Goal: Task Accomplishment & Management: Manage account settings

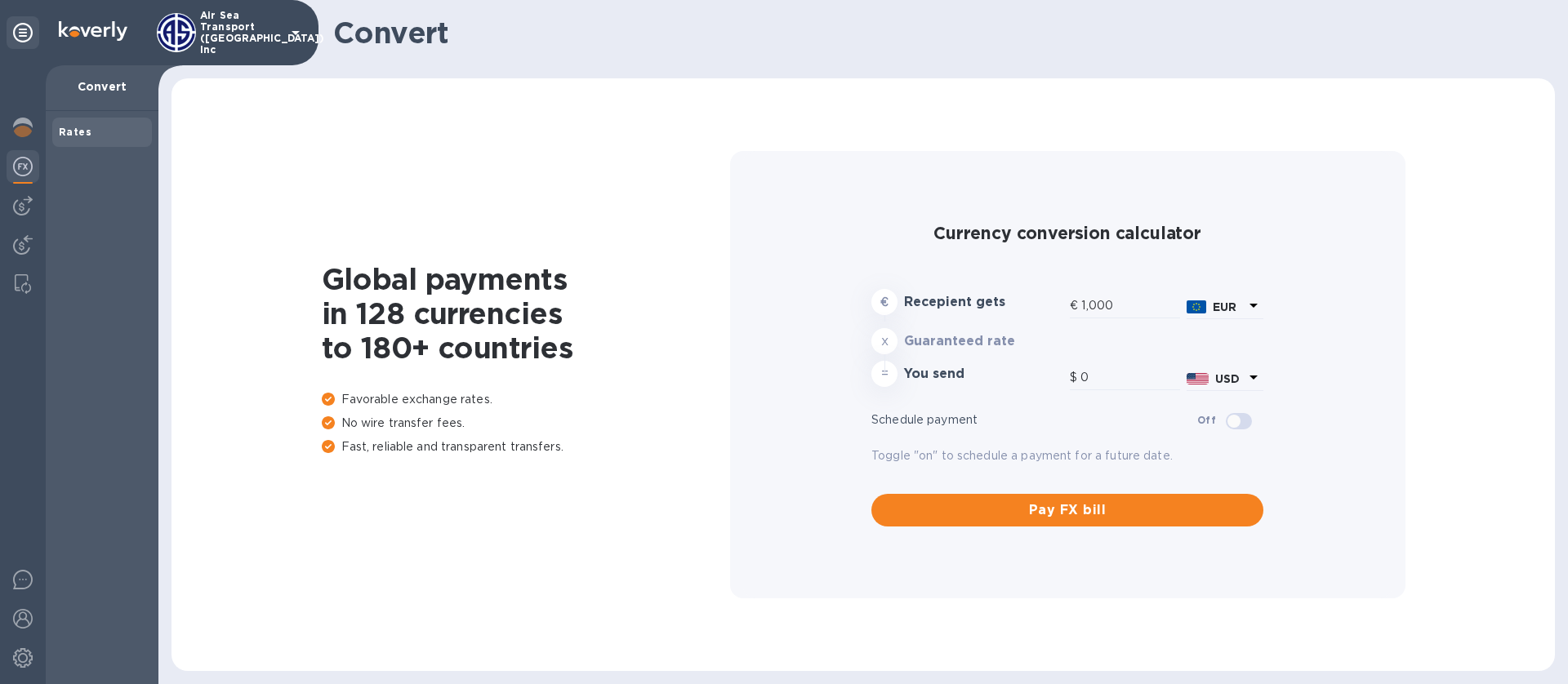
type input "1,169.02"
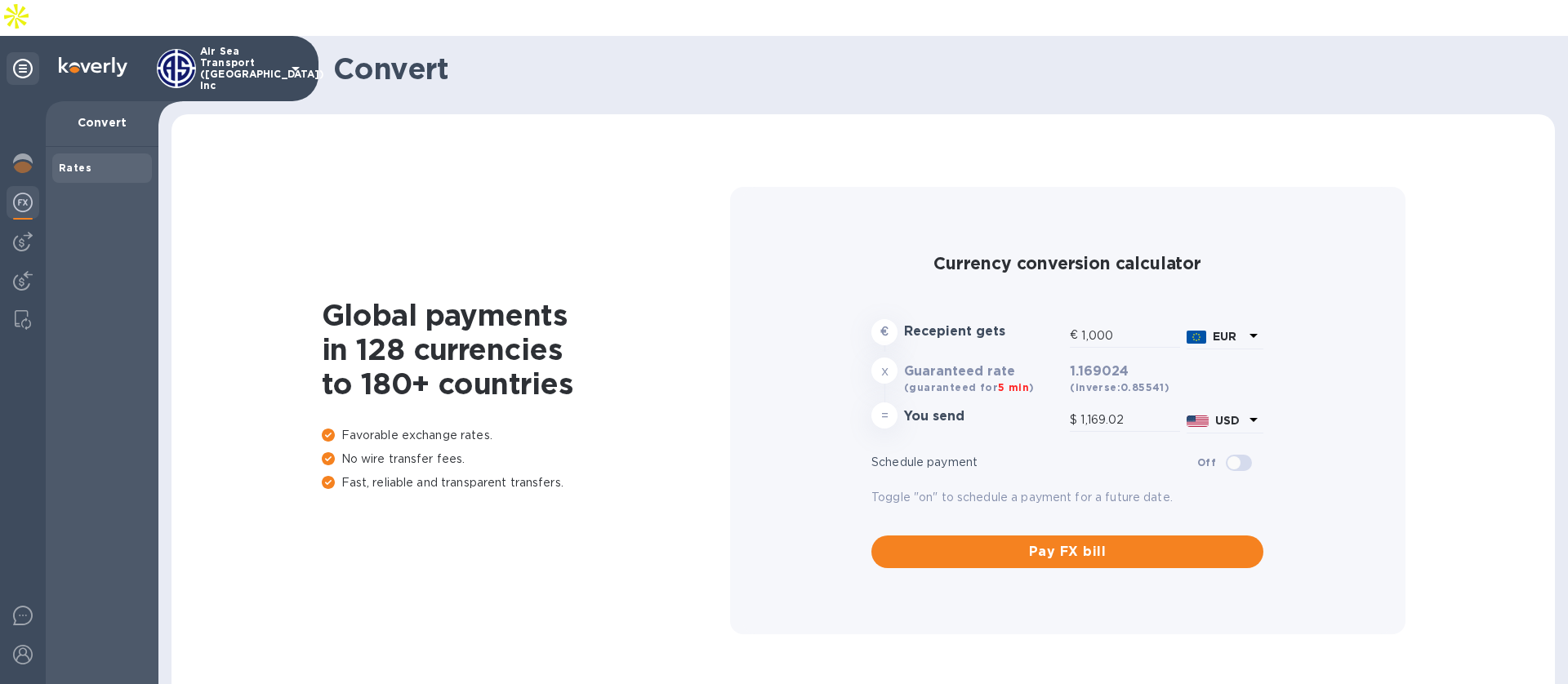
click at [282, 46] on div "Air Sea Transport ([GEOGRAPHIC_DATA]) Inc" at bounding box center [231, 68] width 149 height 46
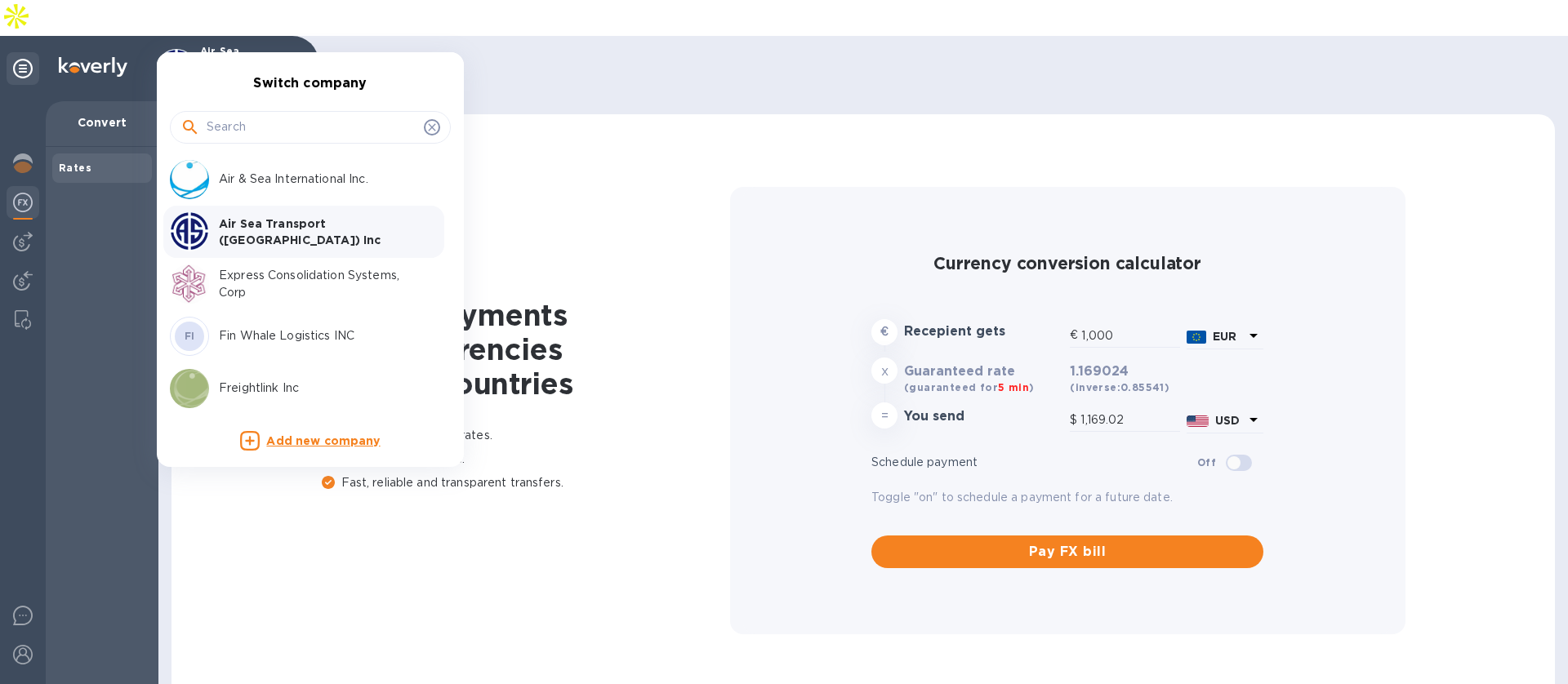
click at [251, 285] on p "Express Consolidation Systems, Corp" at bounding box center [322, 284] width 206 height 34
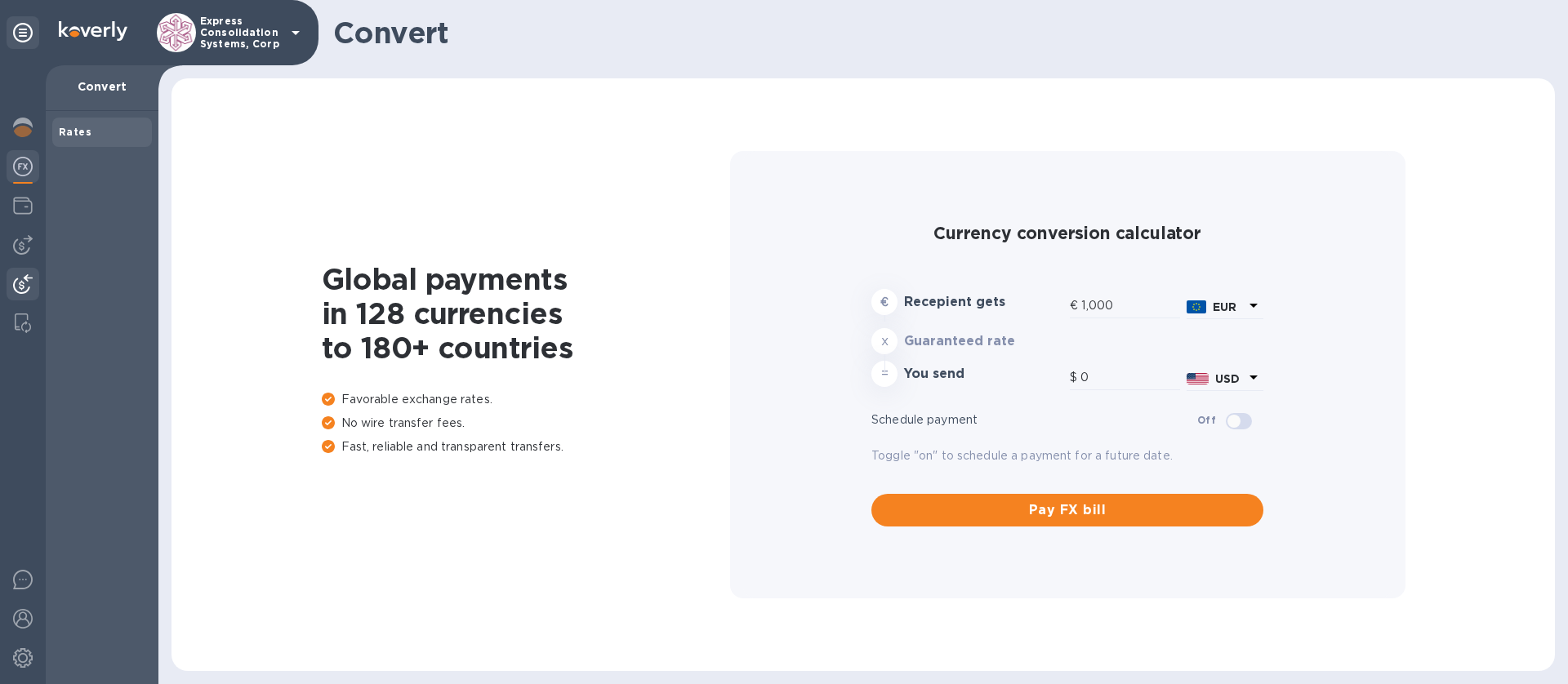
click at [25, 289] on img at bounding box center [23, 283] width 19 height 19
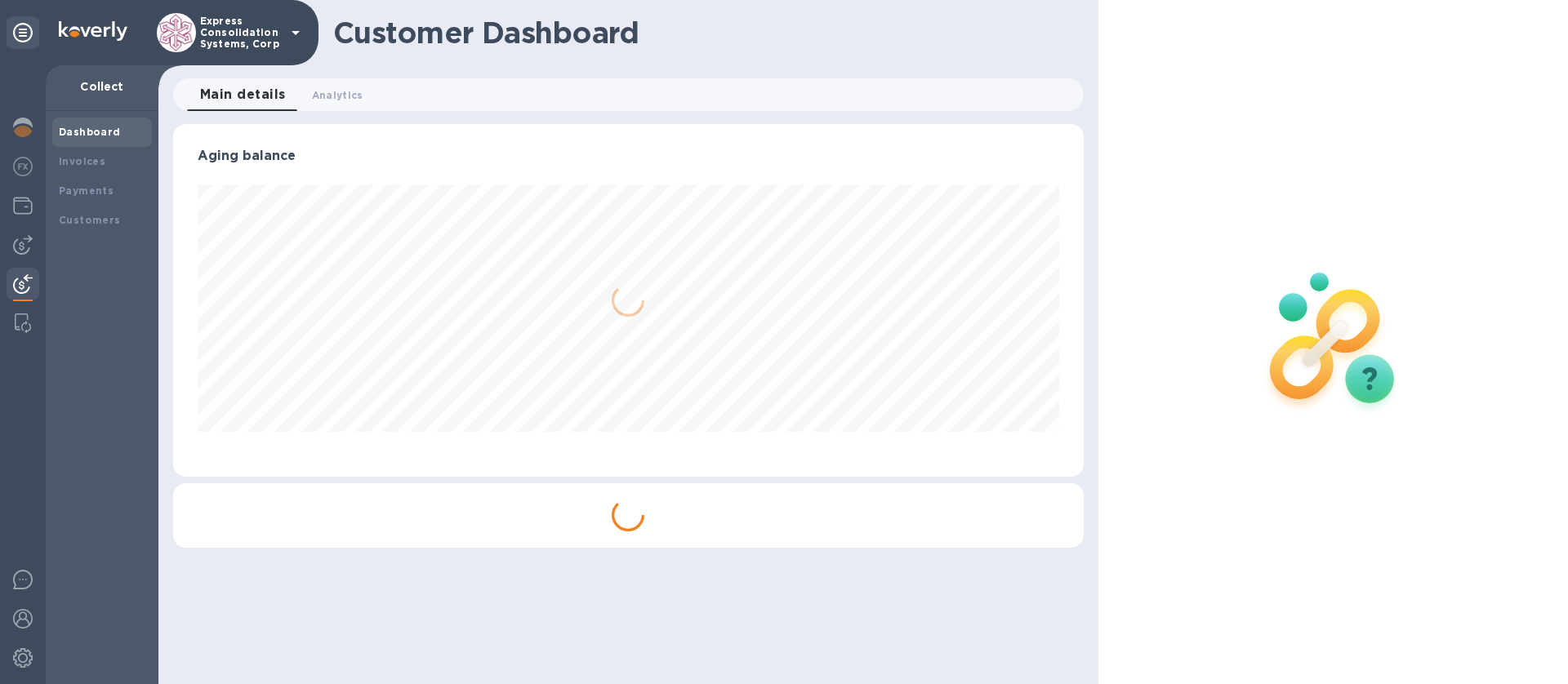
scroll to position [352, 910]
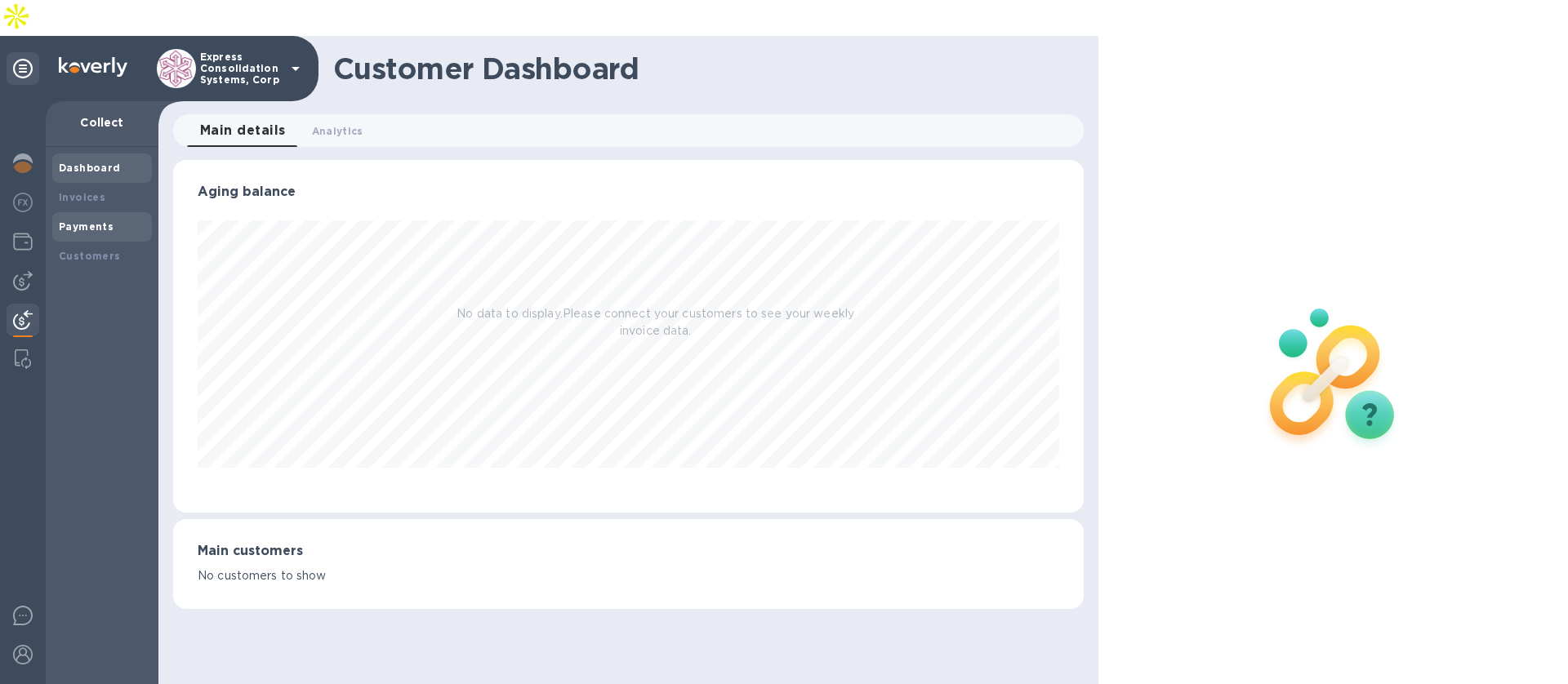
click at [119, 219] on div "Payments" at bounding box center [102, 227] width 87 height 17
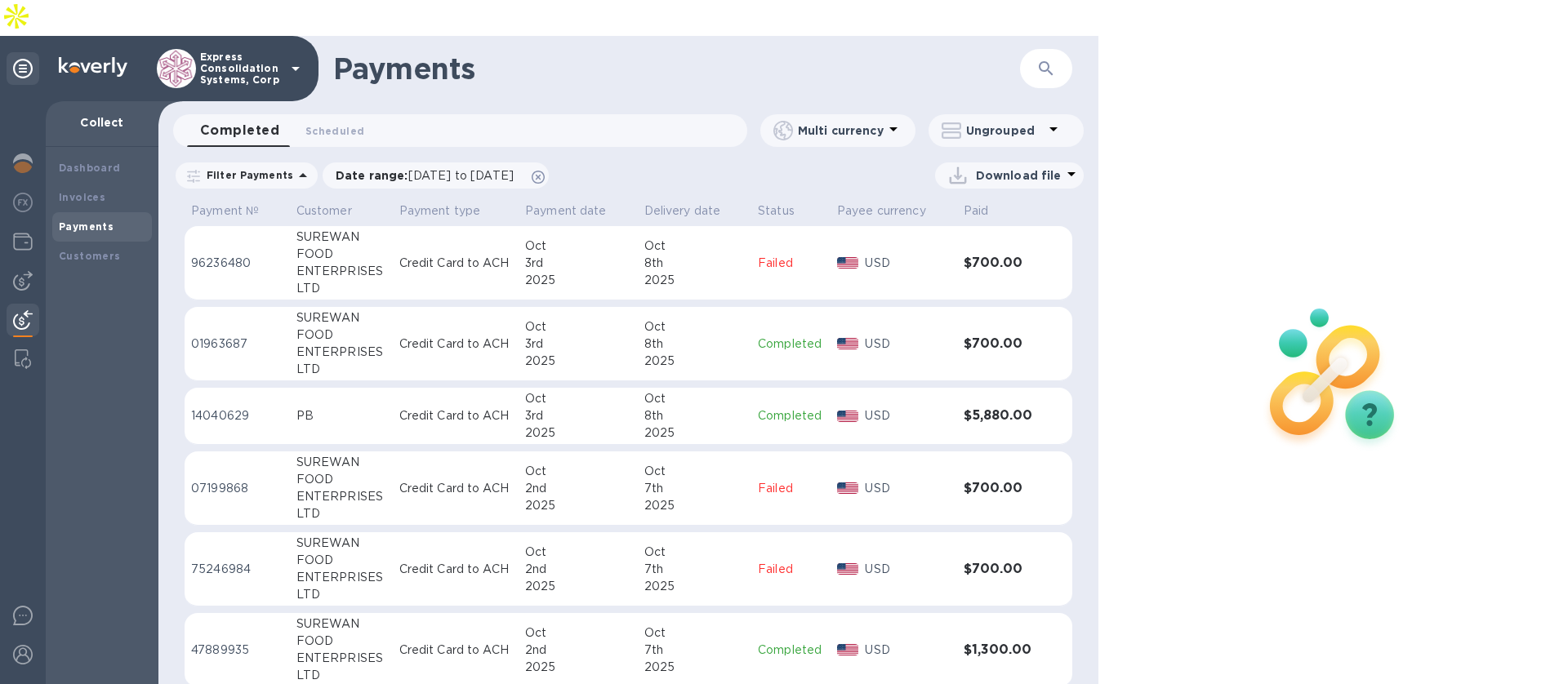
click at [293, 58] on icon at bounding box center [295, 68] width 19 height 19
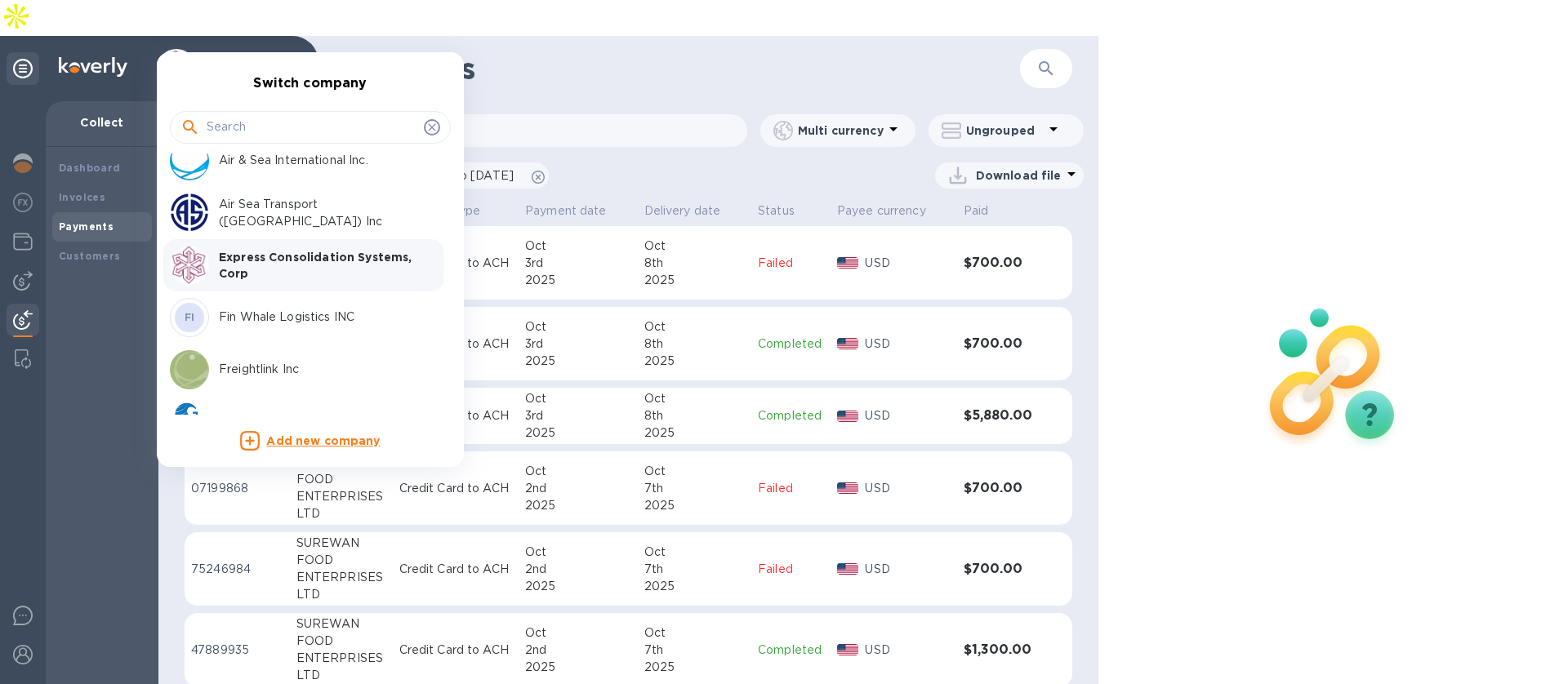
scroll to position [24, 0]
click at [247, 306] on p "Fin Whale Logistics INC" at bounding box center [322, 312] width 206 height 18
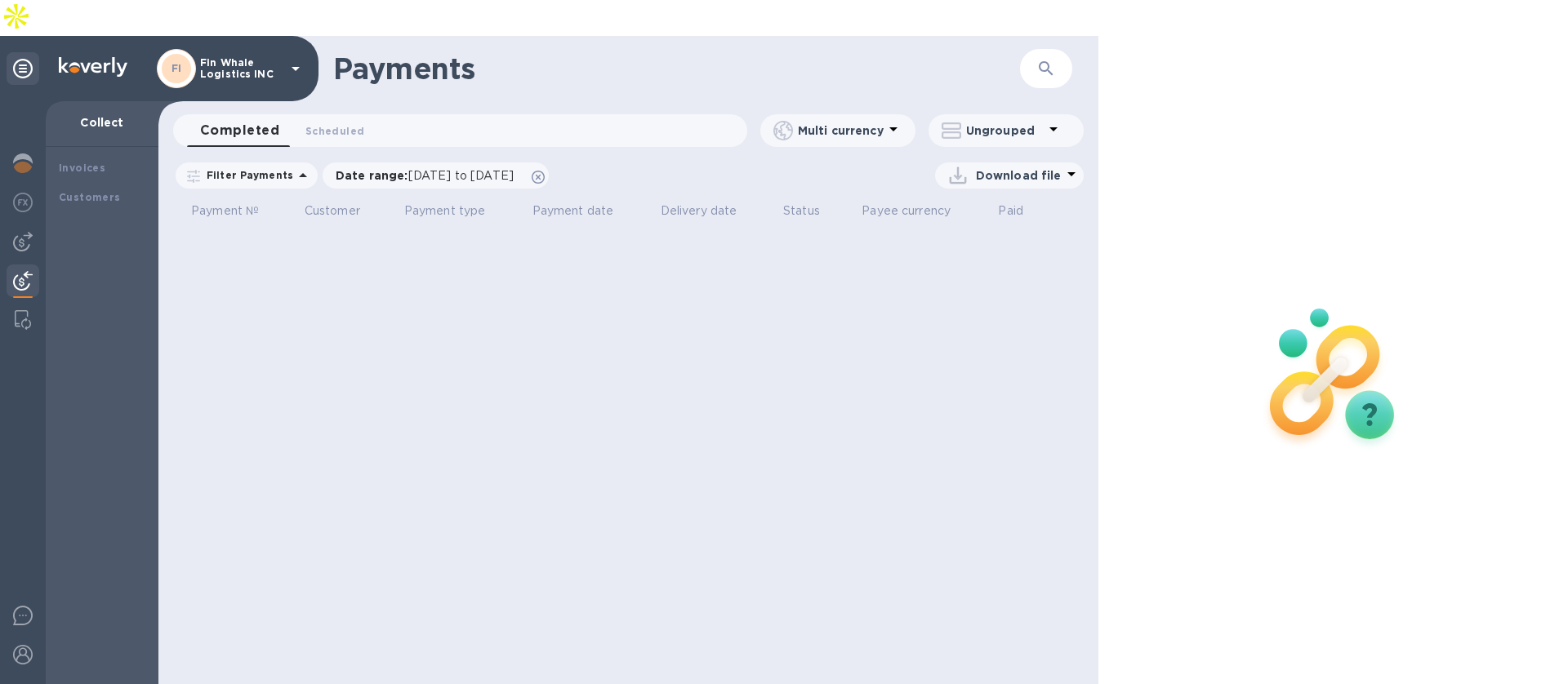
click at [28, 154] on img at bounding box center [23, 163] width 19 height 19
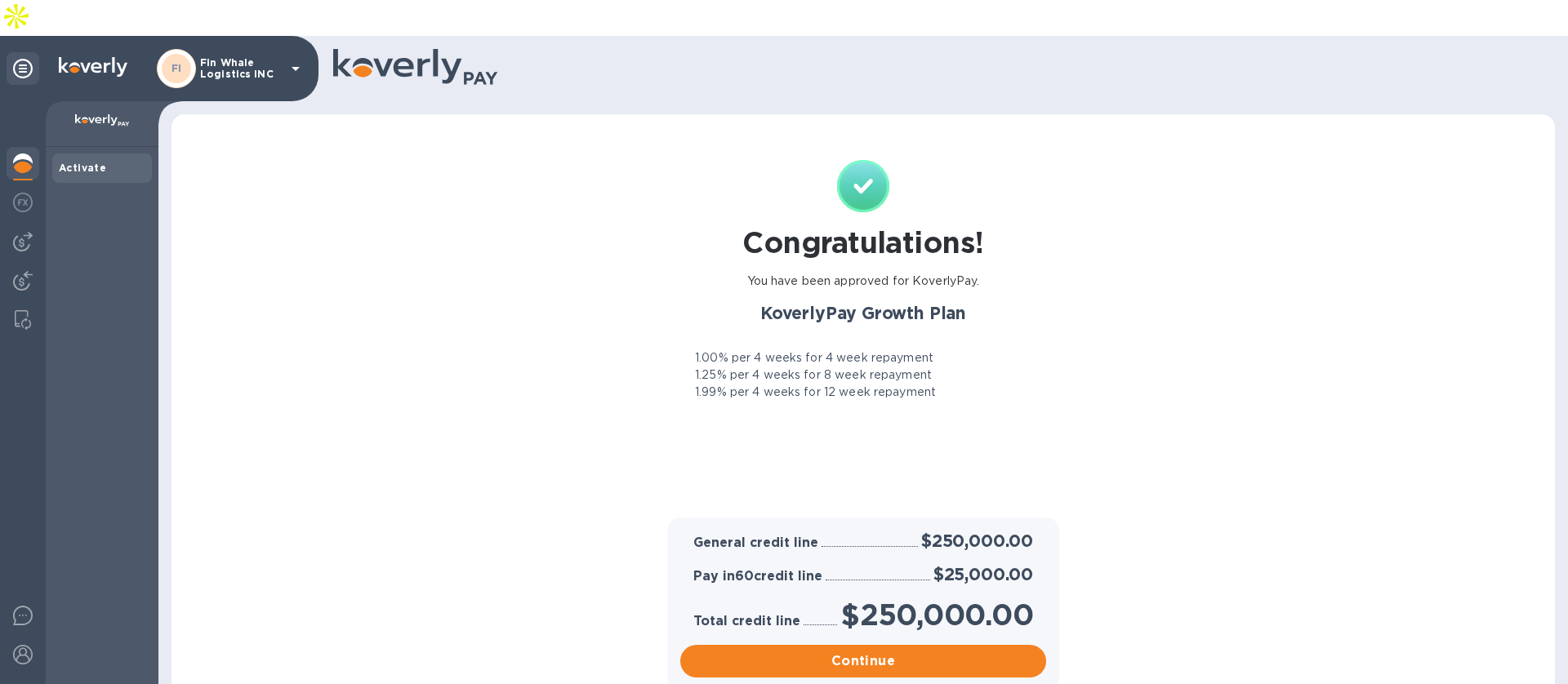
click at [282, 49] on div "FI Fin Whale Logistics INC" at bounding box center [231, 68] width 149 height 39
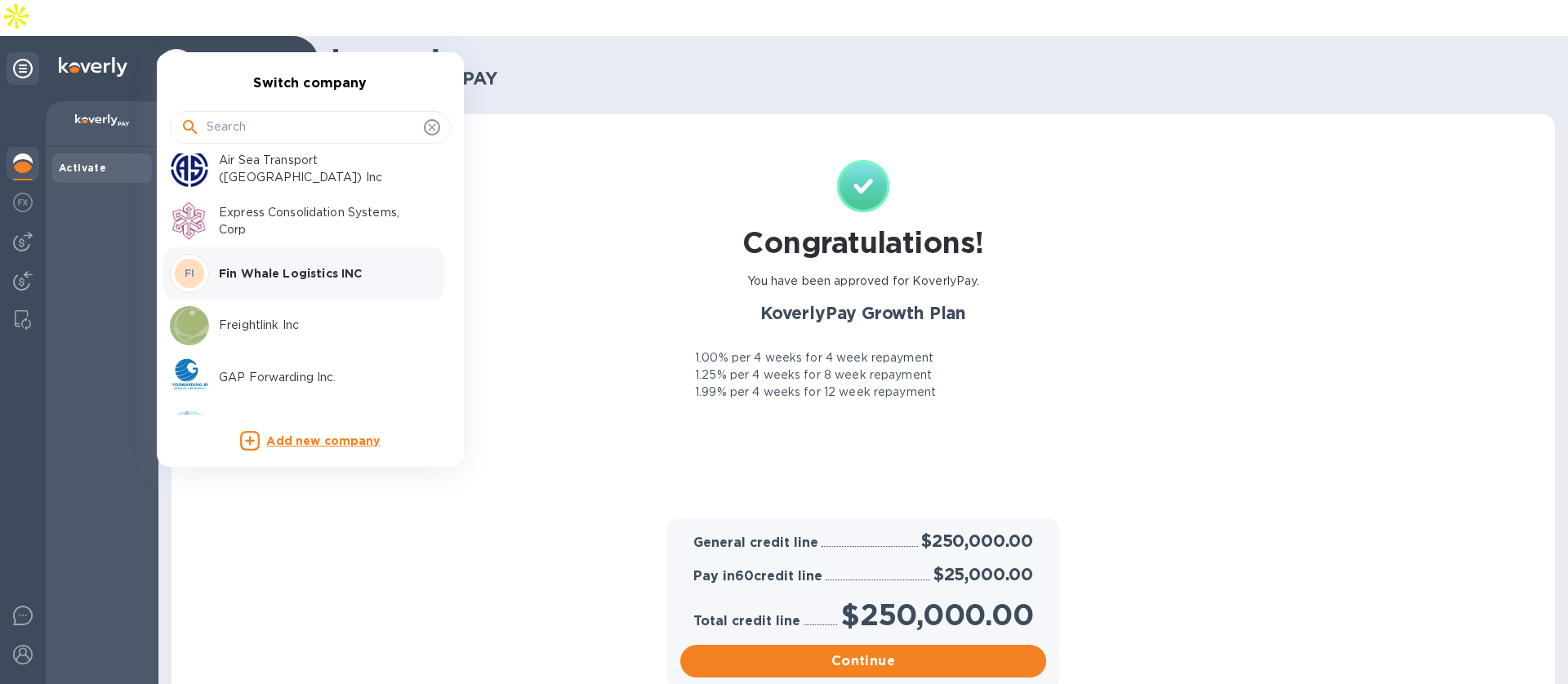
scroll to position [67, 0]
click at [259, 310] on div "Freightlink Inc" at bounding box center [297, 322] width 255 height 39
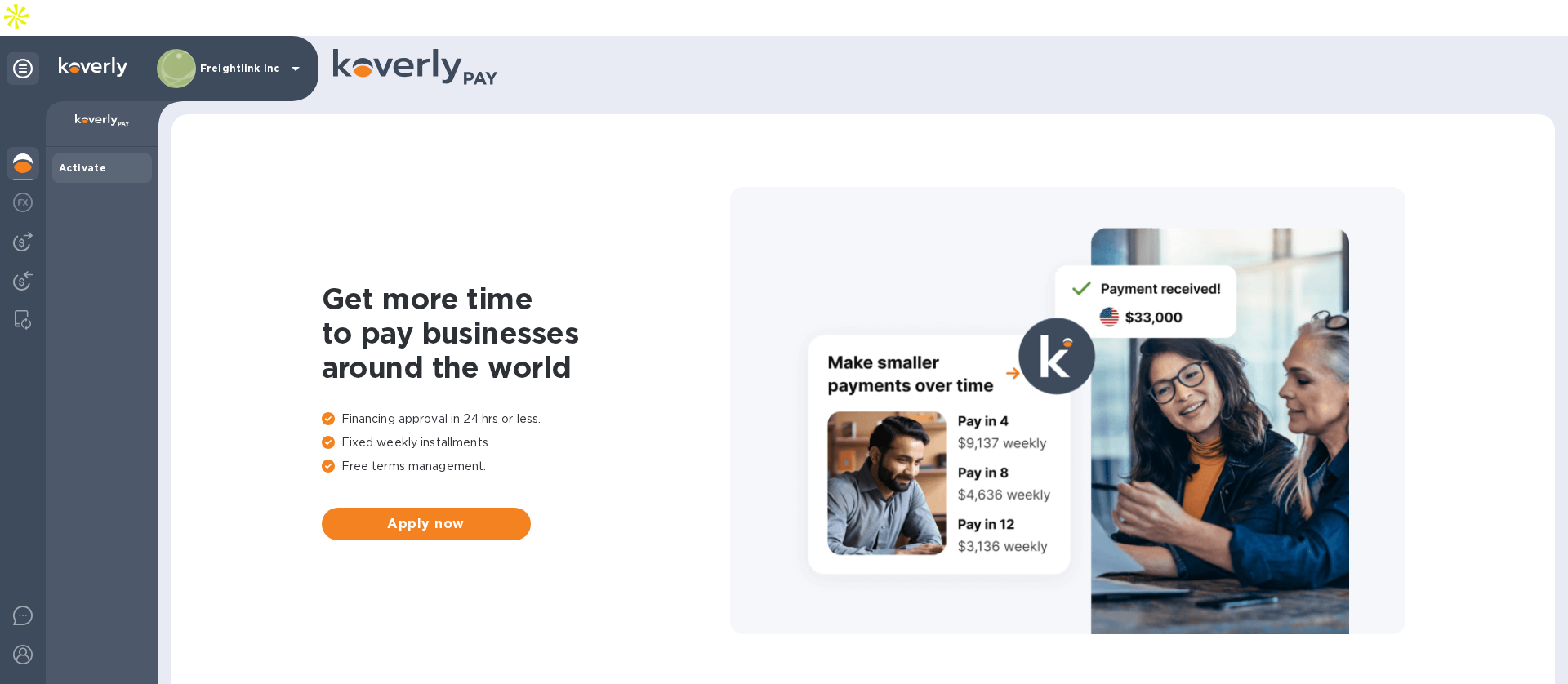
click at [33, 265] on div at bounding box center [23, 282] width 33 height 36
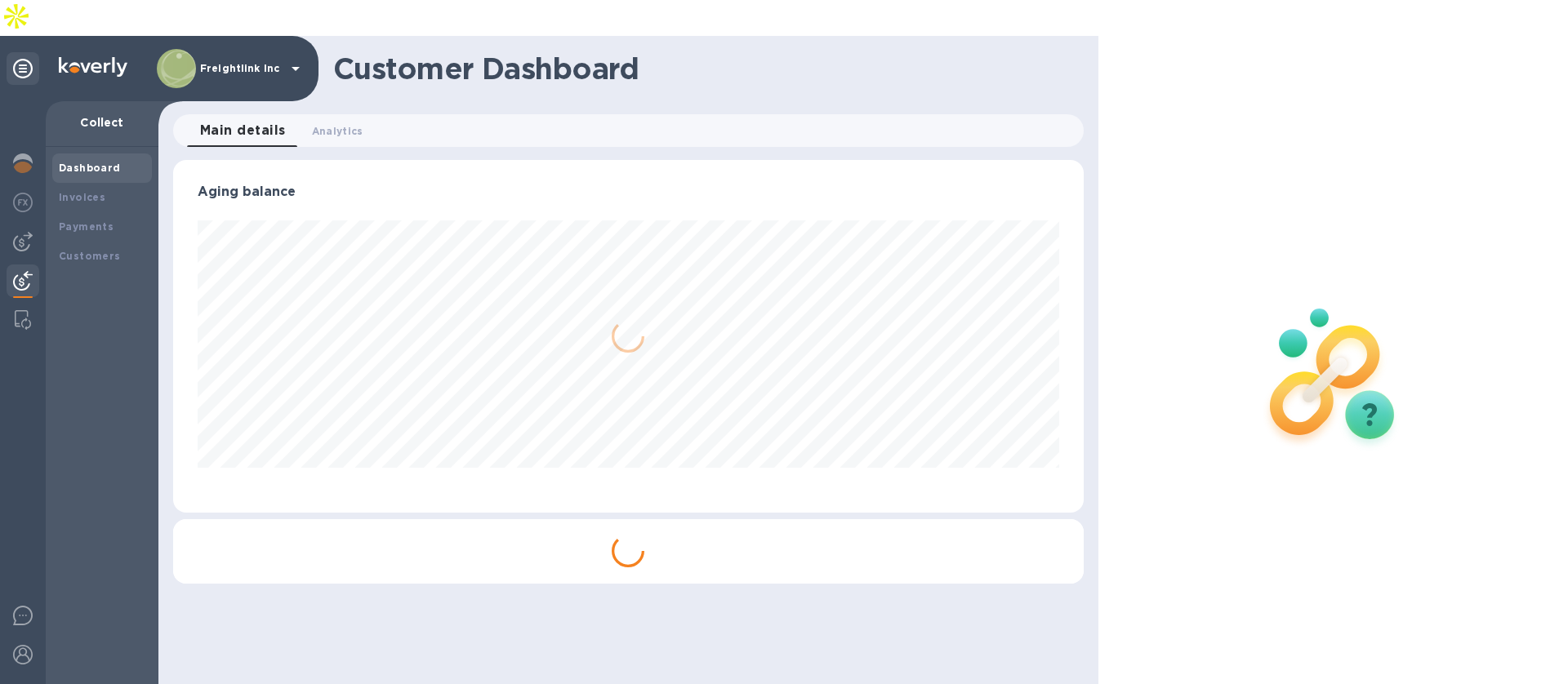
scroll to position [352, 910]
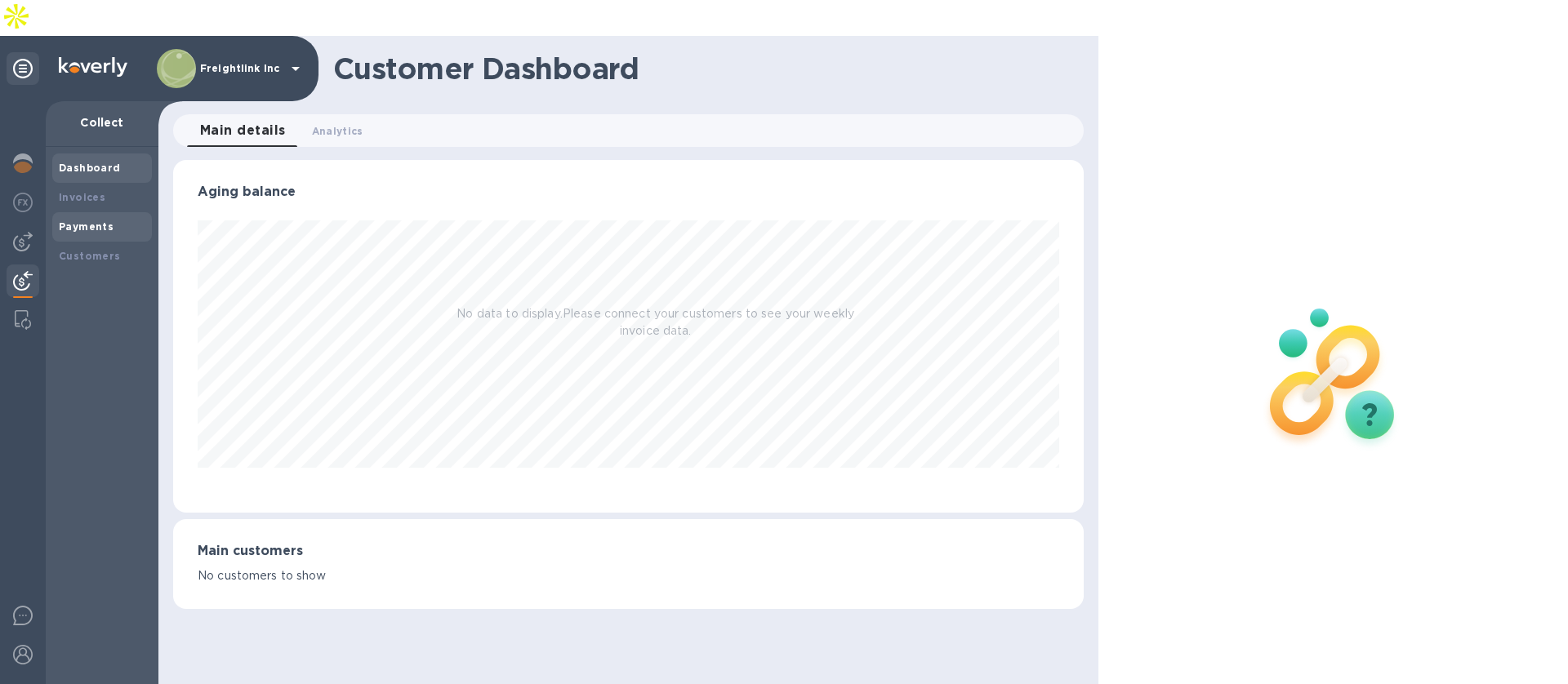
click at [115, 219] on div "Payments" at bounding box center [102, 227] width 87 height 17
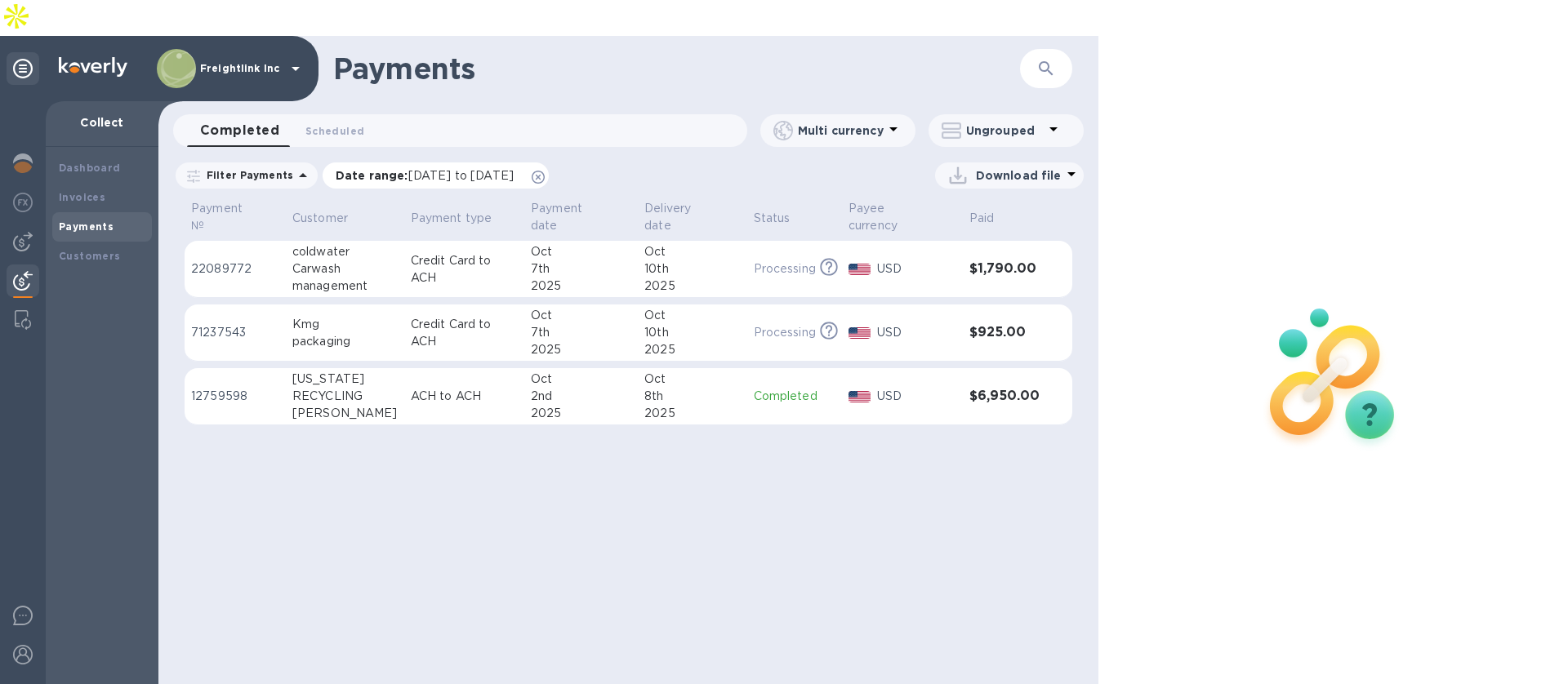
click at [545, 170] on icon at bounding box center [538, 177] width 13 height 13
click at [294, 58] on icon at bounding box center [295, 68] width 19 height 19
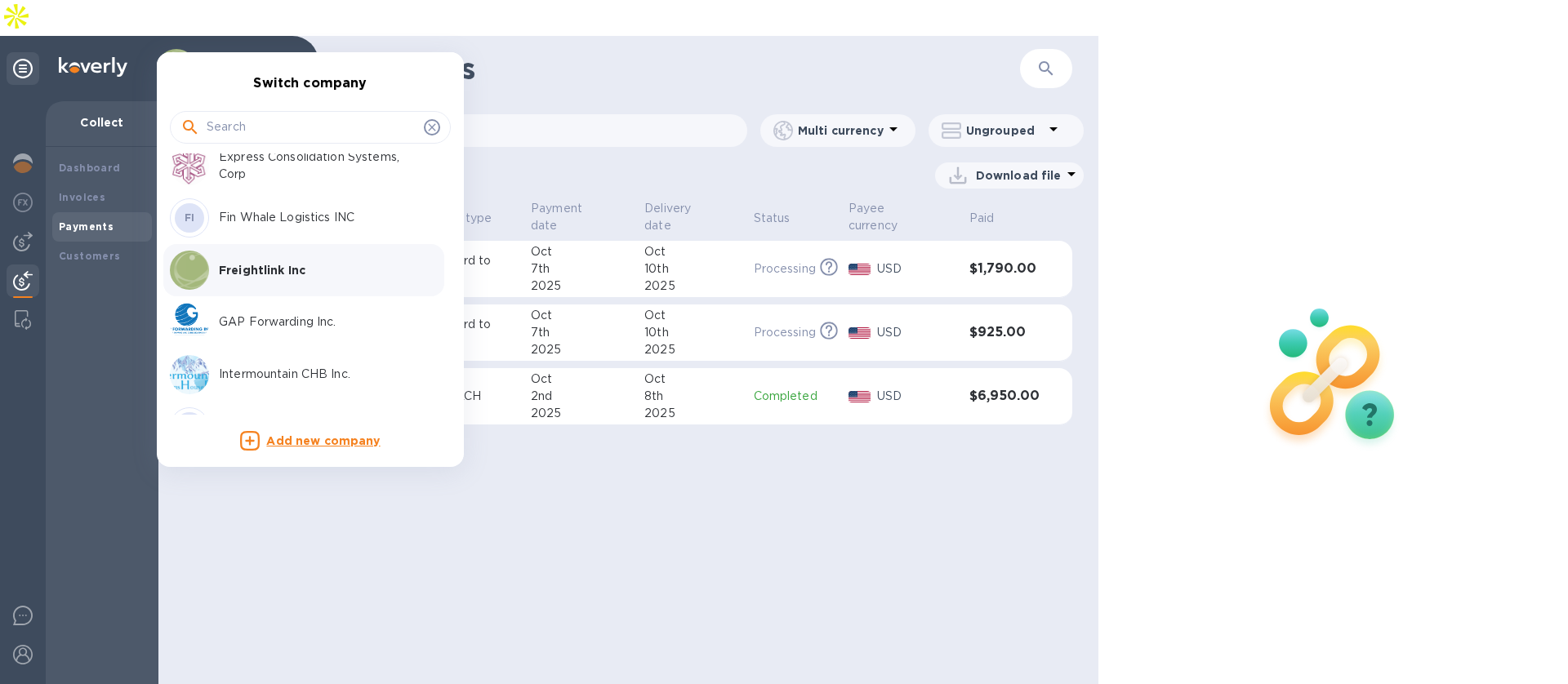
scroll to position [125, 0]
click at [261, 316] on p "GAP Forwarding Inc." at bounding box center [322, 315] width 206 height 18
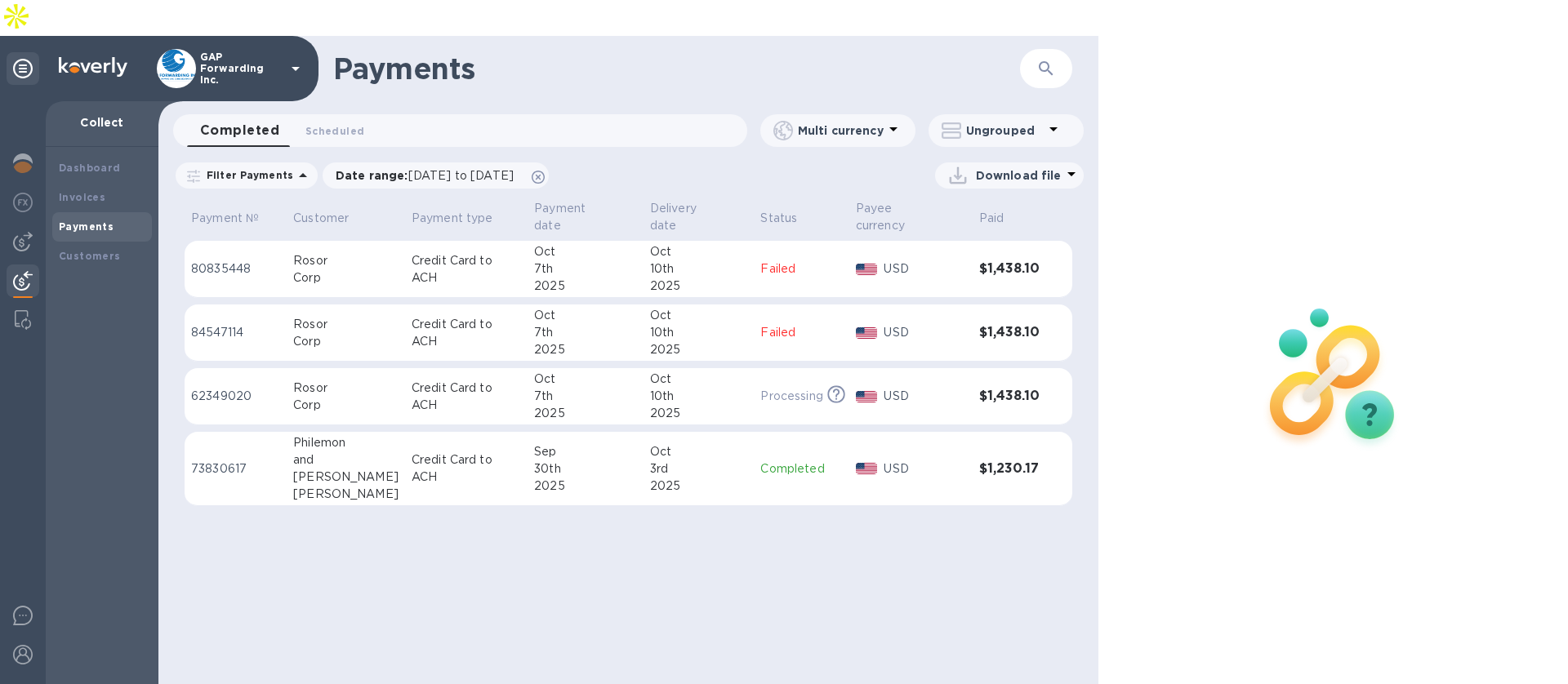
click at [104, 220] on b "Payments" at bounding box center [85, 226] width 54 height 13
click at [31, 154] on img at bounding box center [23, 163] width 19 height 19
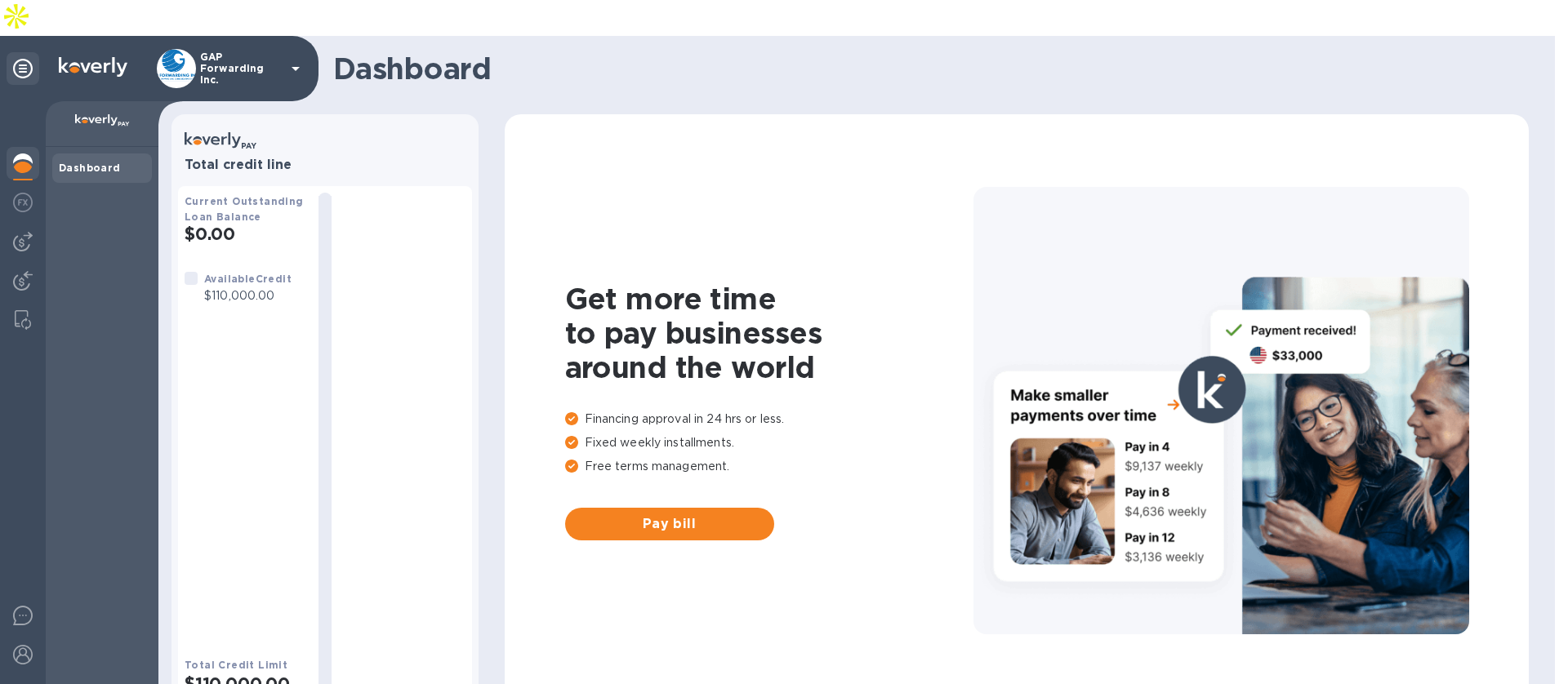
click at [296, 67] on icon at bounding box center [296, 68] width 8 height 4
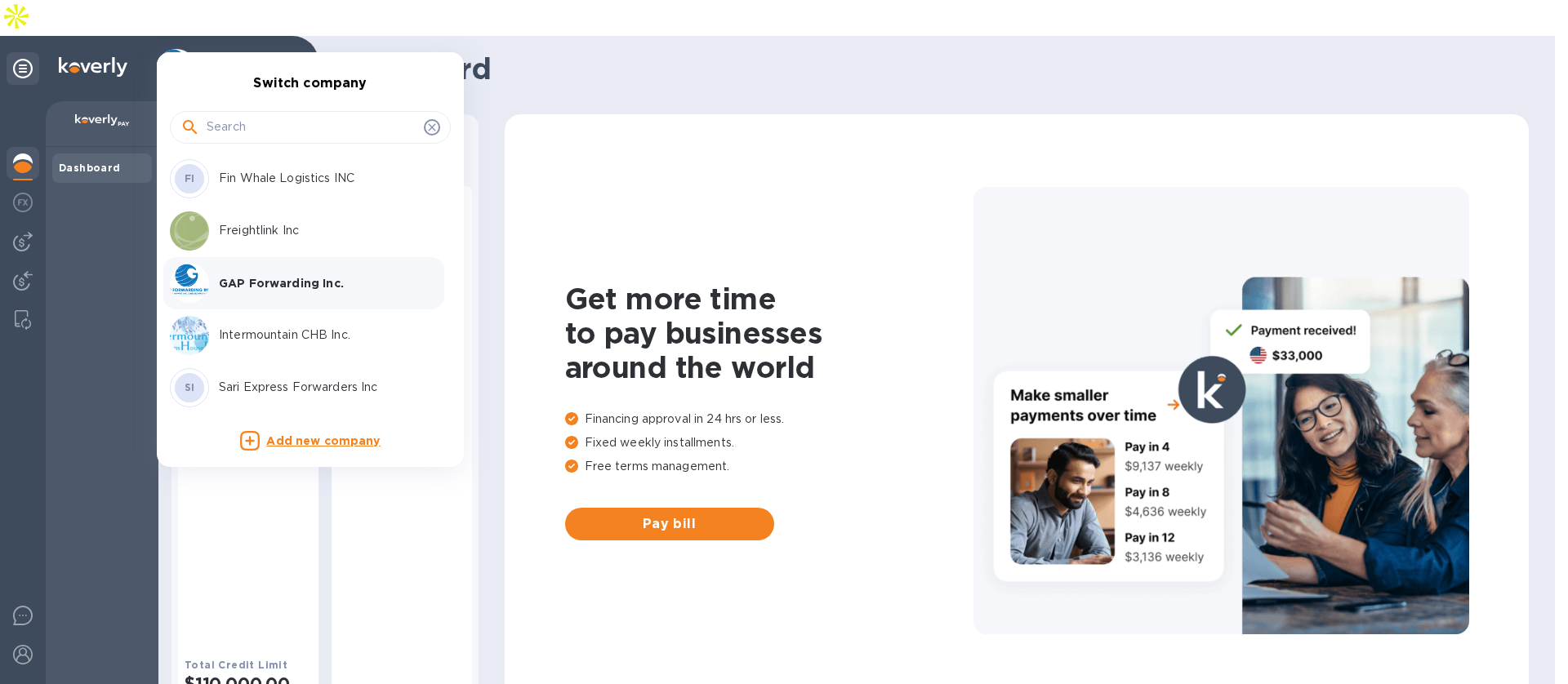
scroll to position [168, 0]
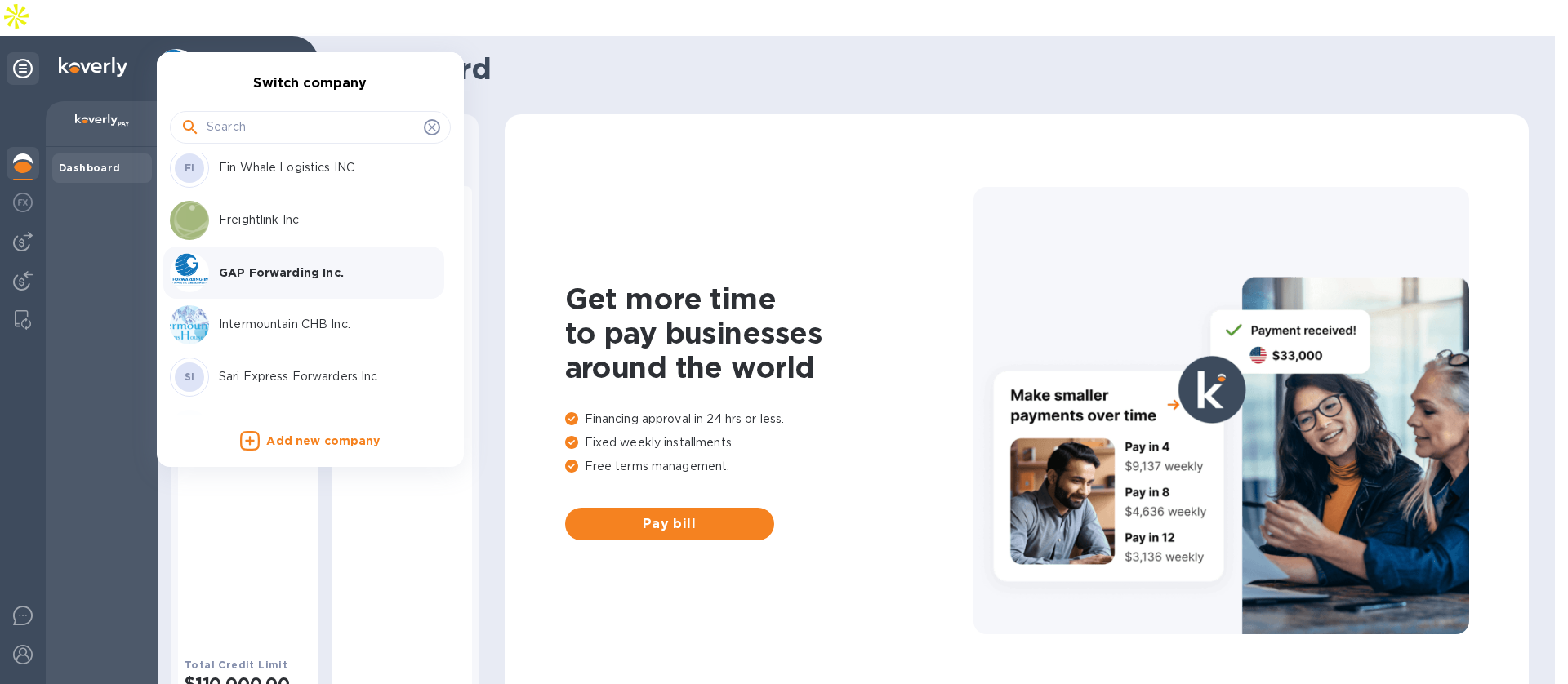
click at [274, 322] on p "Intermountain CHB Inc." at bounding box center [322, 324] width 206 height 18
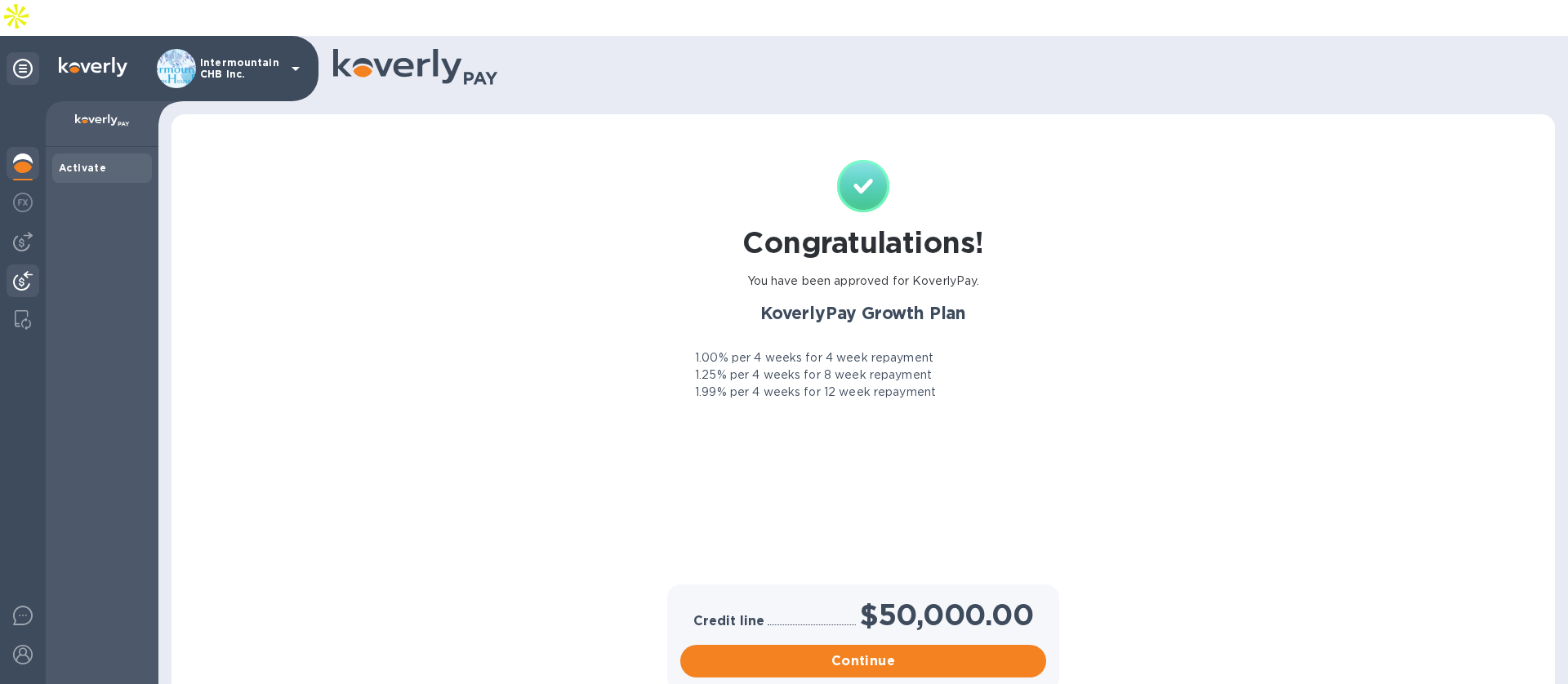
click at [22, 271] on img at bounding box center [23, 280] width 19 height 19
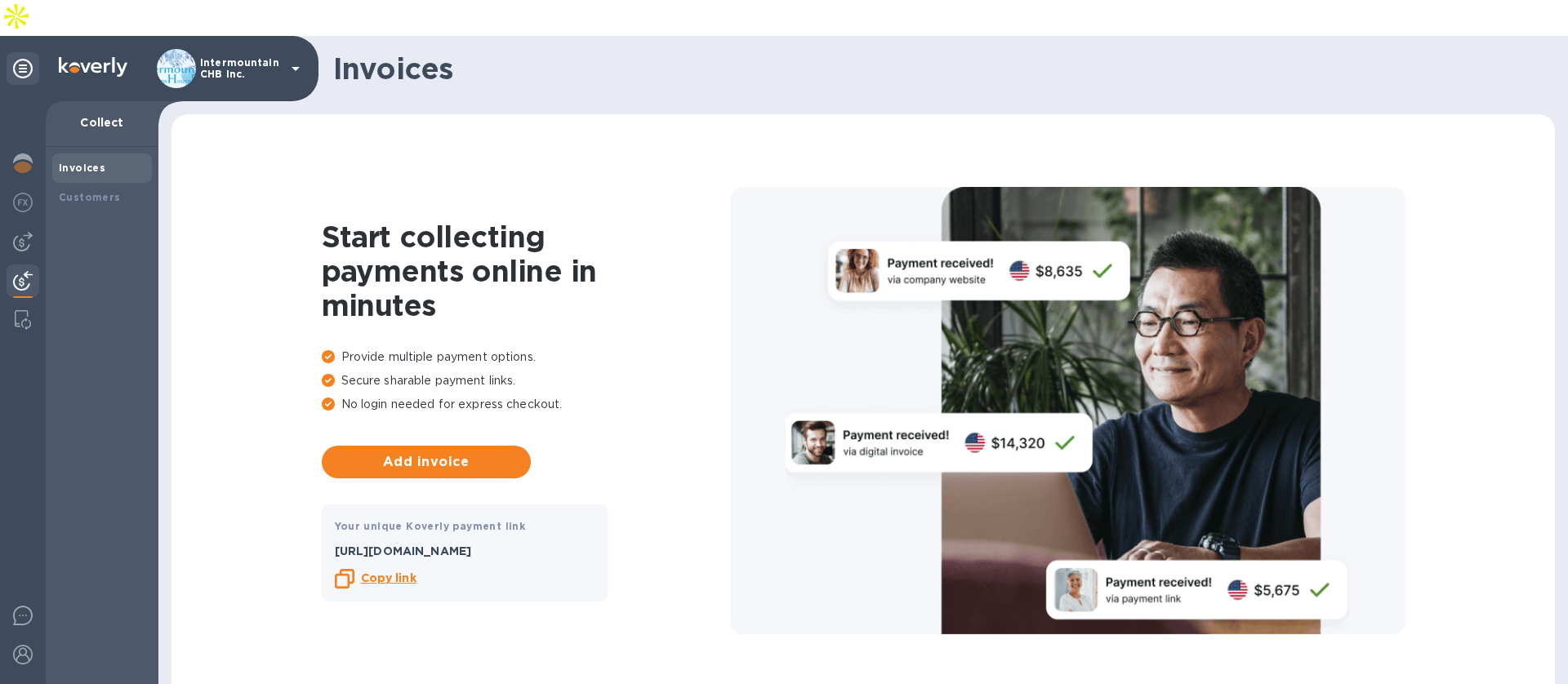
click at [302, 58] on icon at bounding box center [295, 68] width 19 height 19
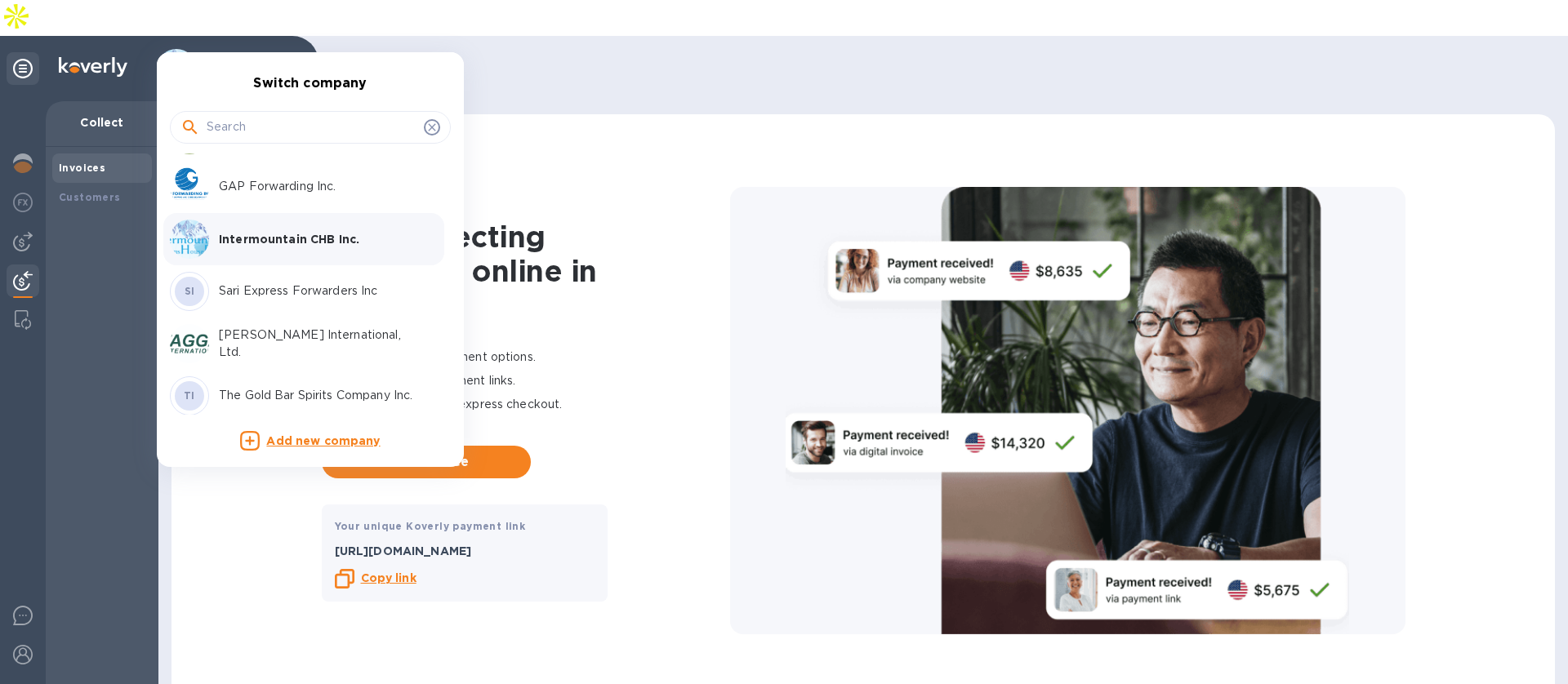
scroll to position [260, 0]
click at [259, 286] on p "Sari Express Forwarders Inc" at bounding box center [322, 285] width 206 height 18
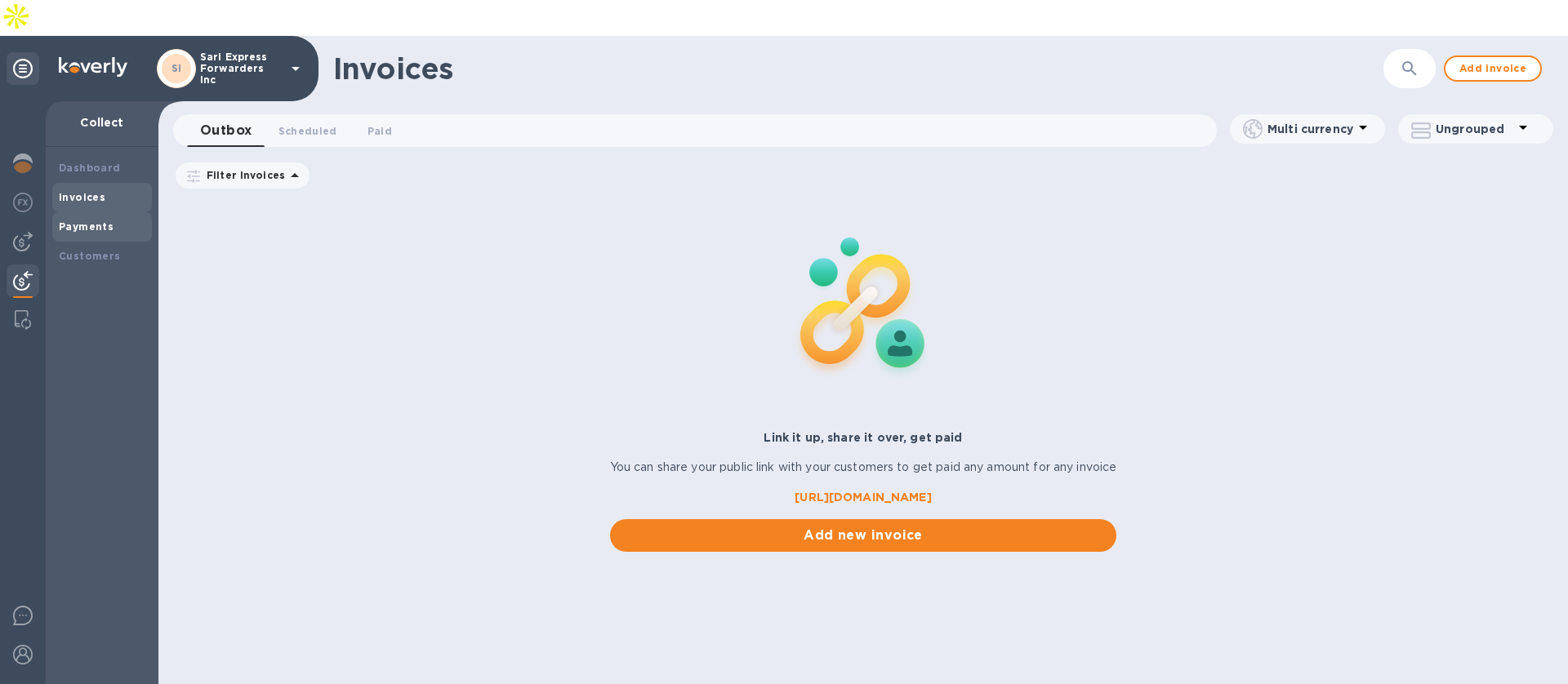
click at [84, 212] on div "Payments" at bounding box center [102, 226] width 99 height 29
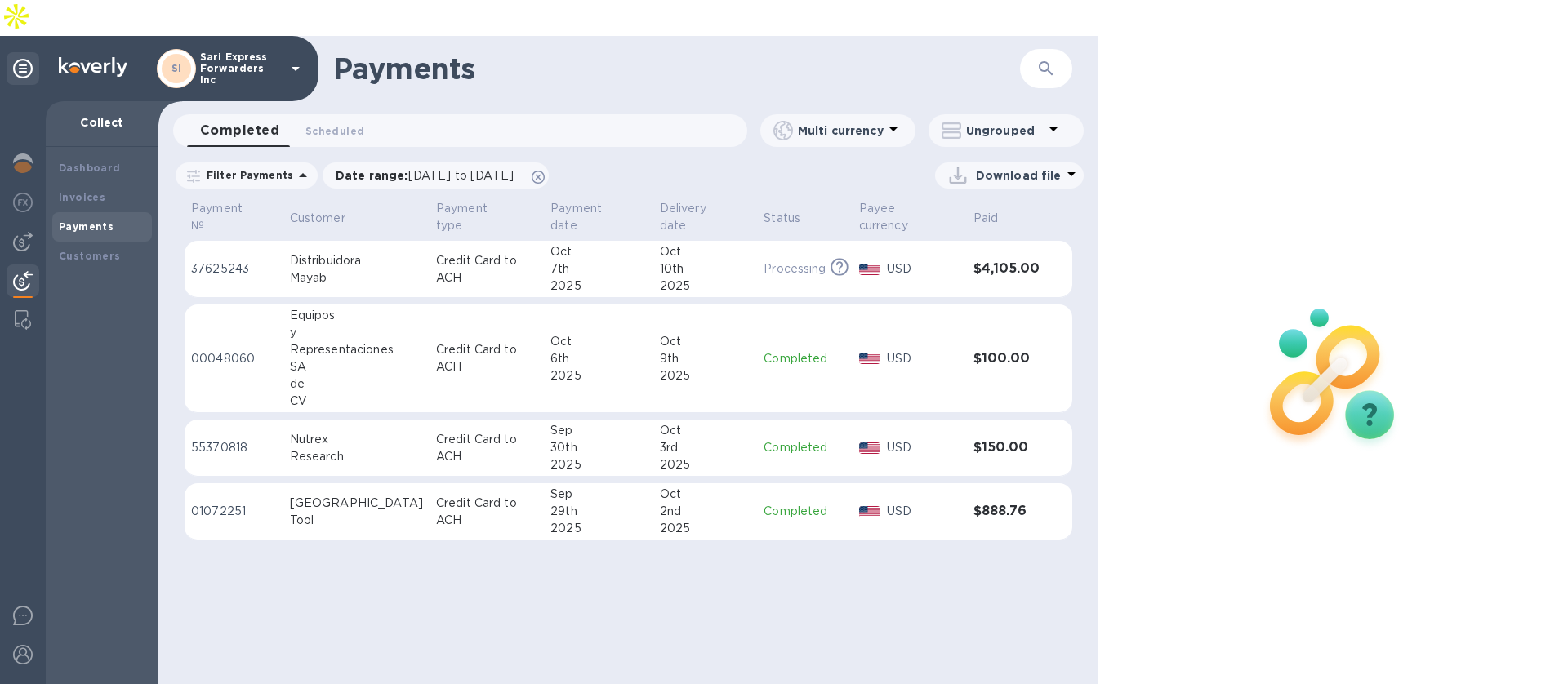
click at [276, 52] on p "Sari Express Forwarders Inc" at bounding box center [241, 68] width 82 height 34
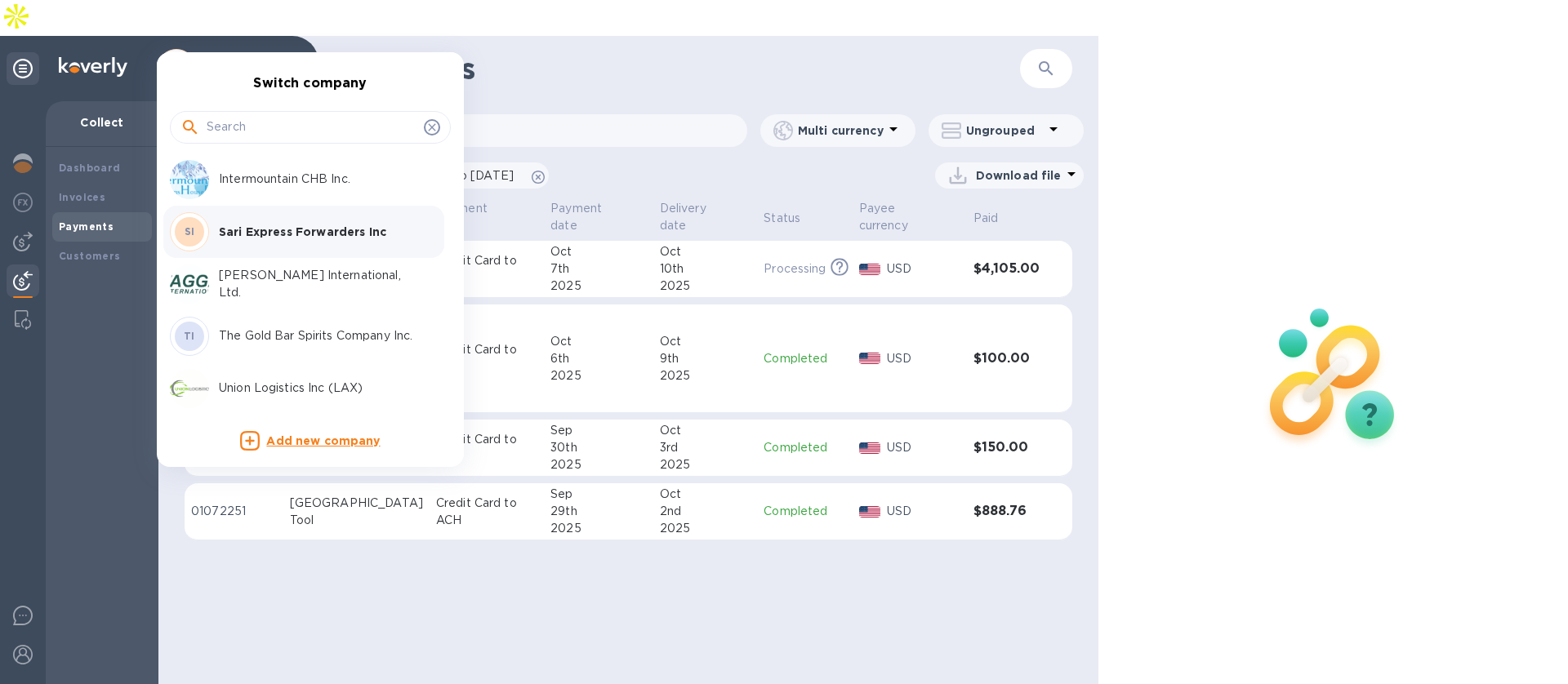
scroll to position [321, 0]
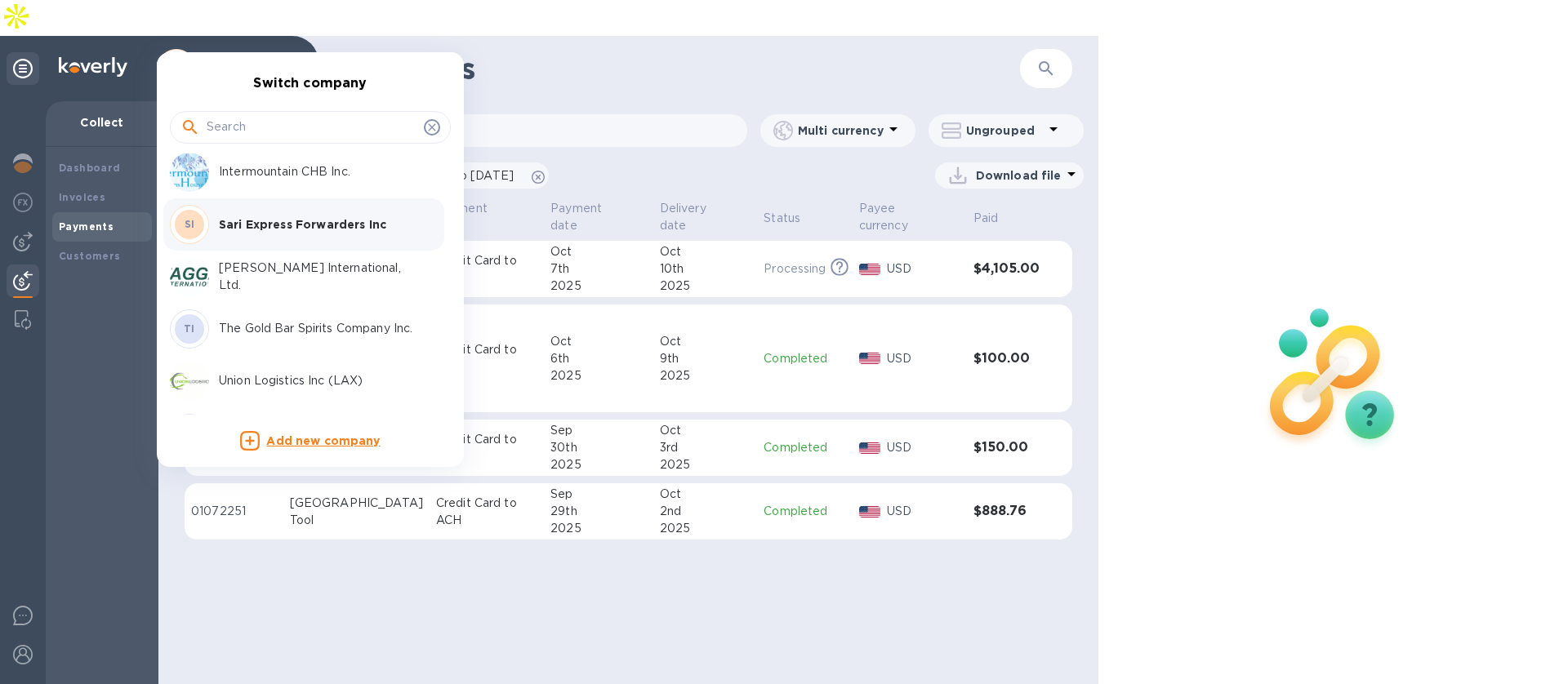
click at [276, 277] on p "[PERSON_NAME] International, Ltd." at bounding box center [322, 276] width 206 height 34
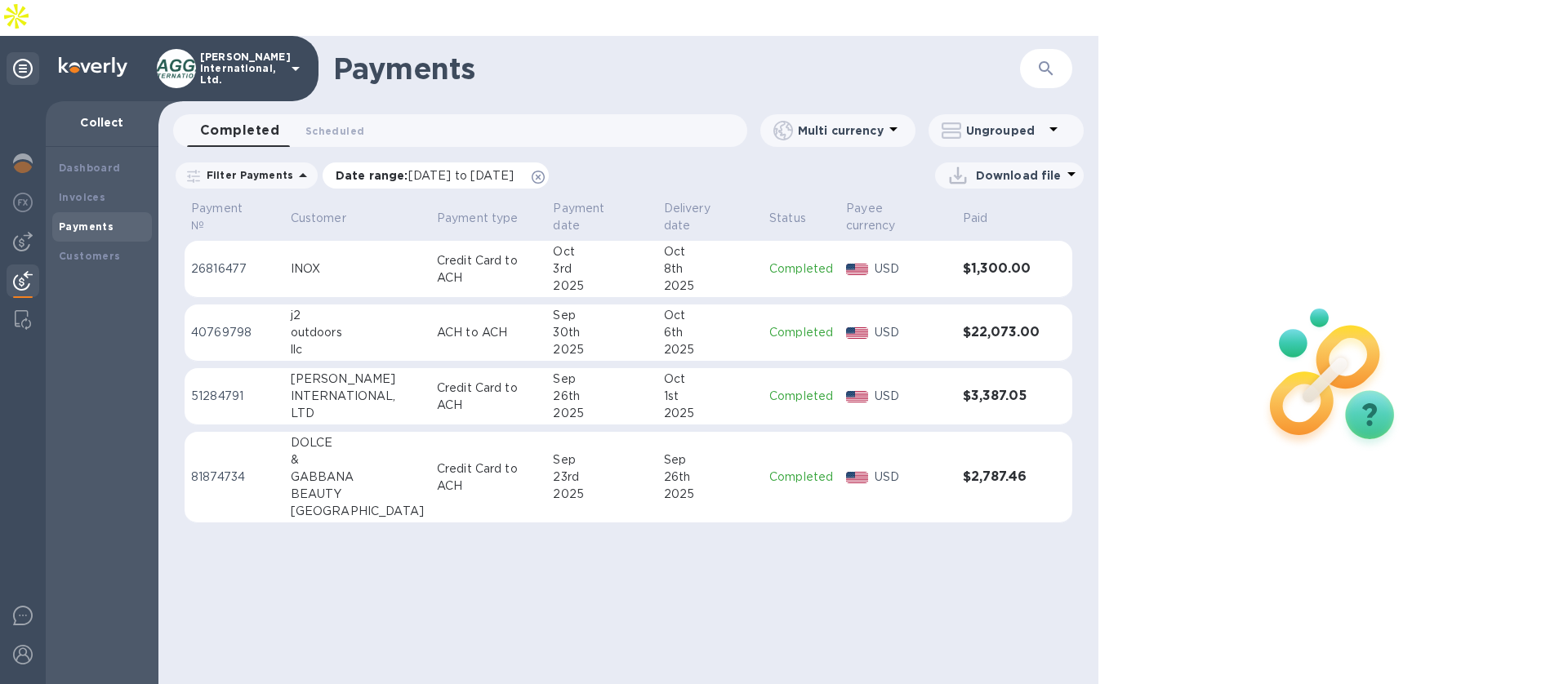
click at [545, 170] on icon at bounding box center [538, 177] width 13 height 13
click at [260, 52] on p "[PERSON_NAME] International, Ltd." at bounding box center [241, 68] width 82 height 34
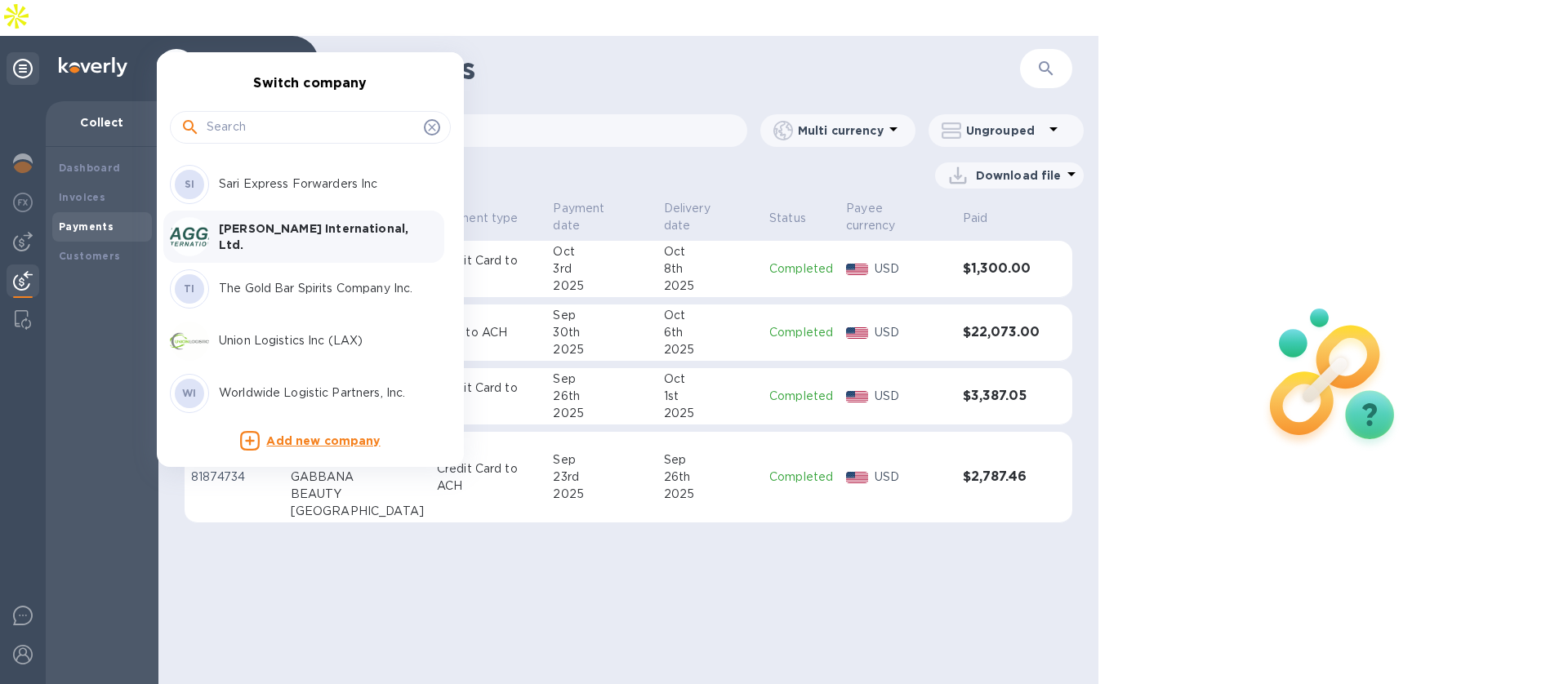
scroll to position [366, 0]
click at [252, 382] on p "Worldwide Logistic Partners, Inc." at bounding box center [322, 388] width 206 height 18
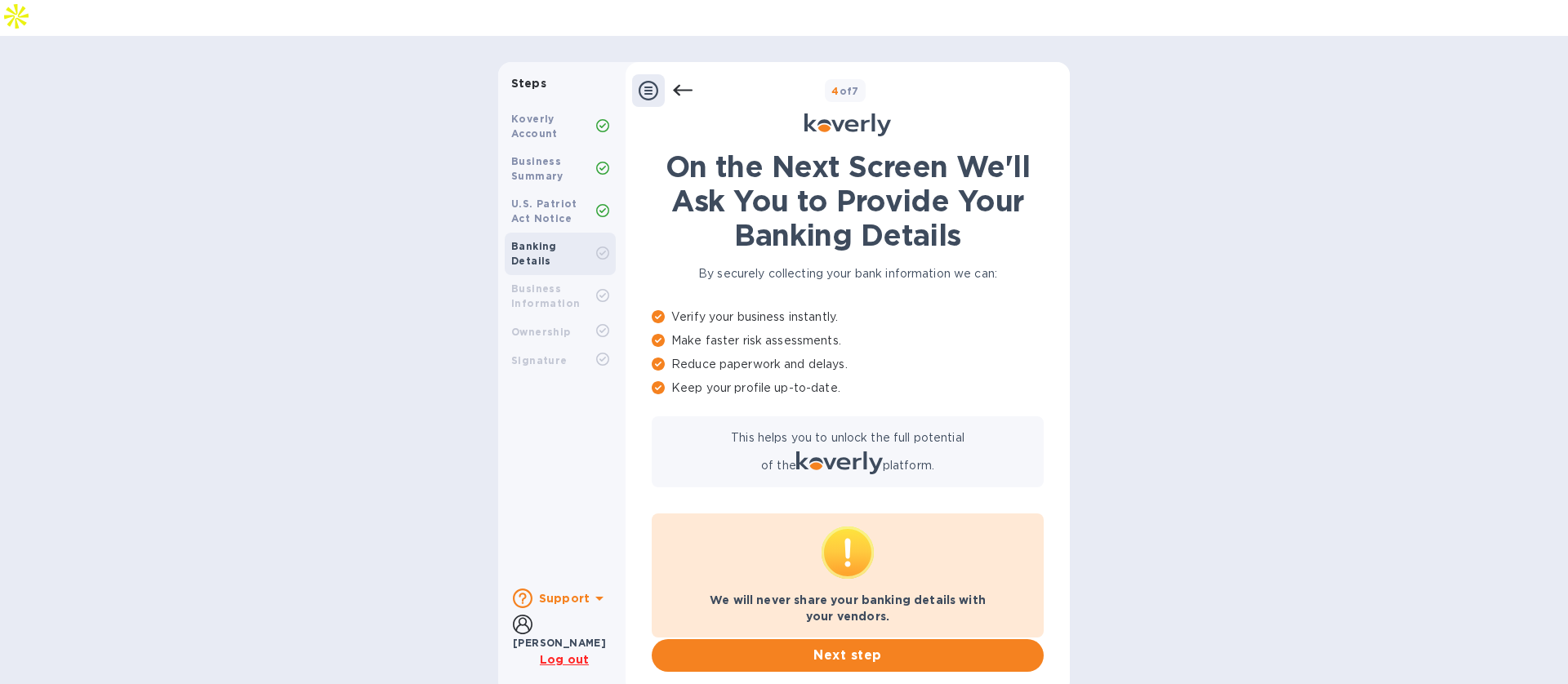
click at [565, 653] on u "Log out" at bounding box center [564, 660] width 49 height 13
